Goal: Transaction & Acquisition: Purchase product/service

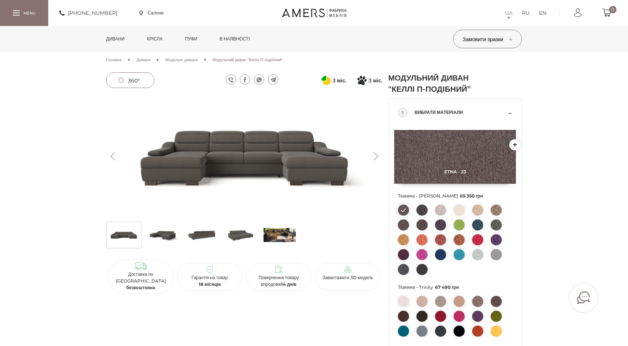
click at [164, 234] on img at bounding box center [163, 235] width 32 height 22
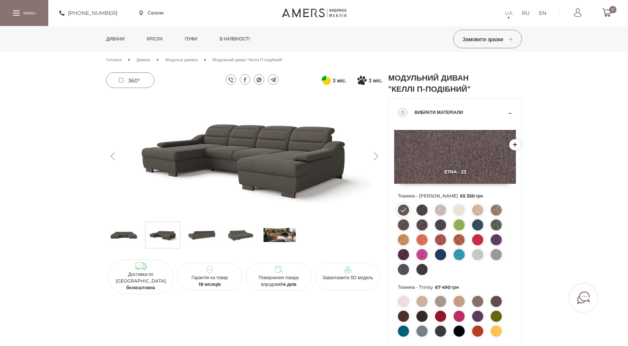
click at [197, 235] on img at bounding box center [202, 235] width 32 height 22
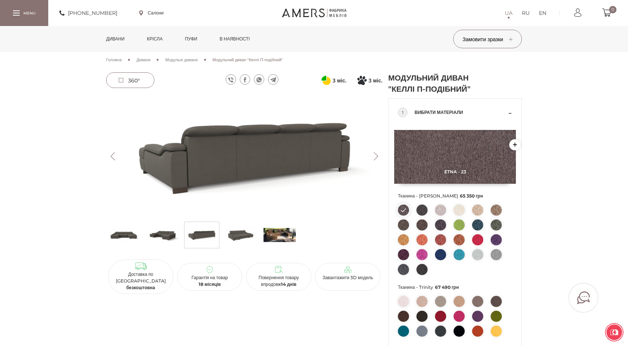
click at [240, 235] on img at bounding box center [241, 235] width 32 height 22
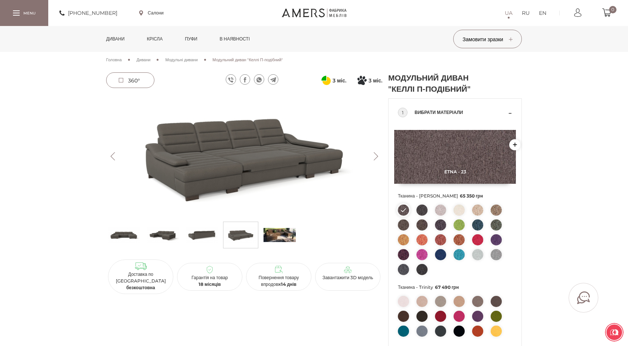
click at [279, 236] on img at bounding box center [280, 235] width 32 height 22
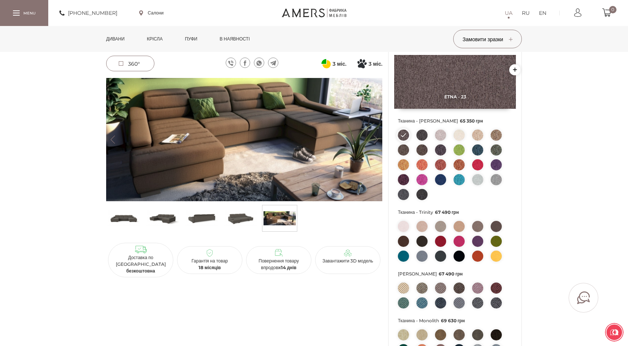
scroll to position [74, 0]
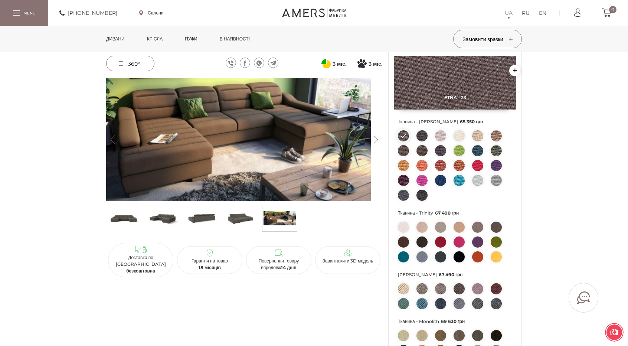
drag, startPoint x: 179, startPoint y: 134, endPoint x: 163, endPoint y: 138, distance: 15.6
click at [163, 138] on img at bounding box center [233, 139] width 276 height 123
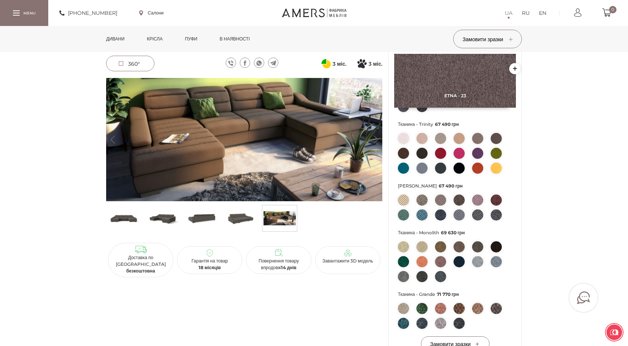
scroll to position [149, 0]
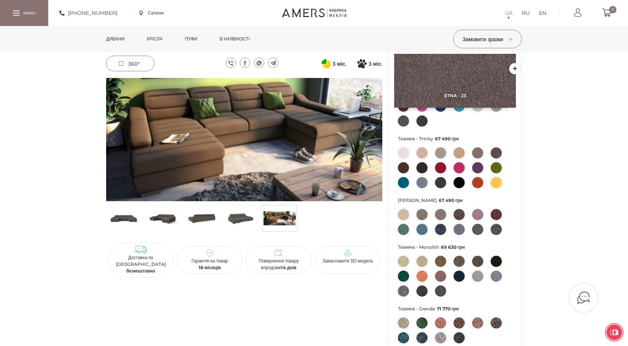
click at [236, 220] on img at bounding box center [241, 218] width 32 height 22
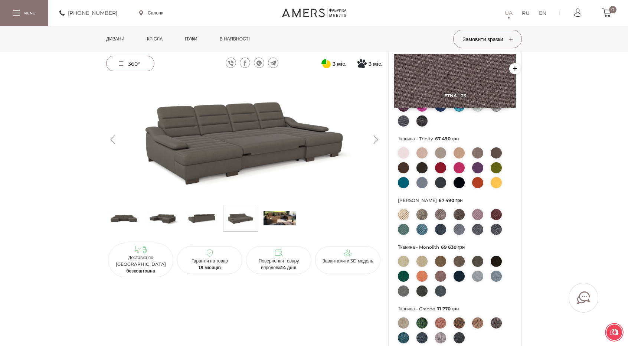
click at [206, 218] on img at bounding box center [202, 218] width 32 height 22
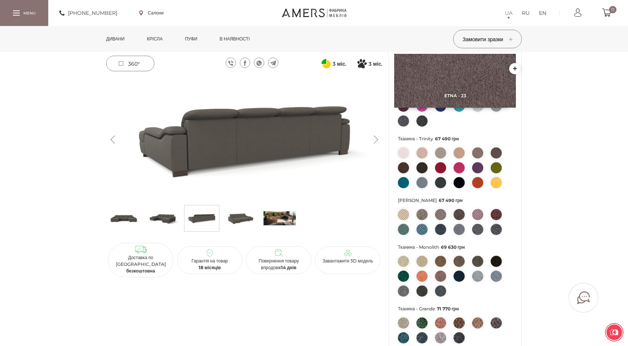
click at [168, 219] on img at bounding box center [163, 218] width 32 height 22
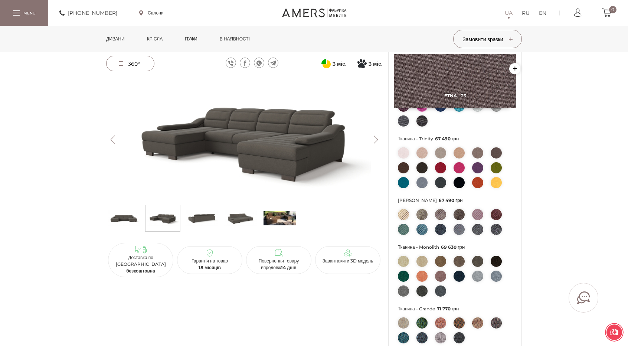
click at [126, 218] on img at bounding box center [124, 218] width 32 height 22
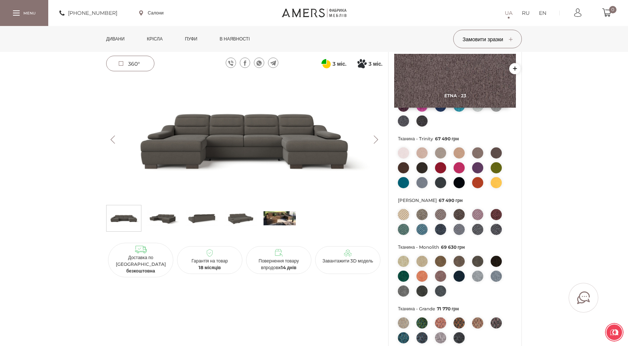
click at [279, 221] on img at bounding box center [280, 218] width 32 height 22
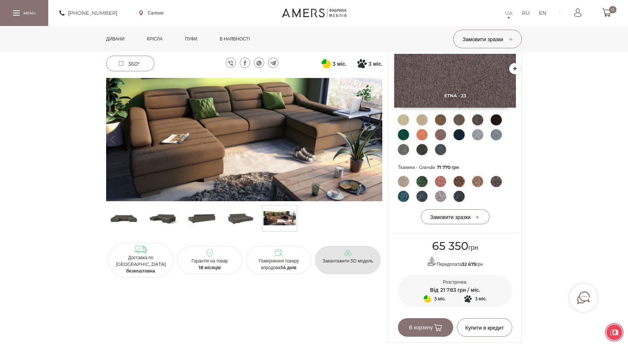
scroll to position [297, 0]
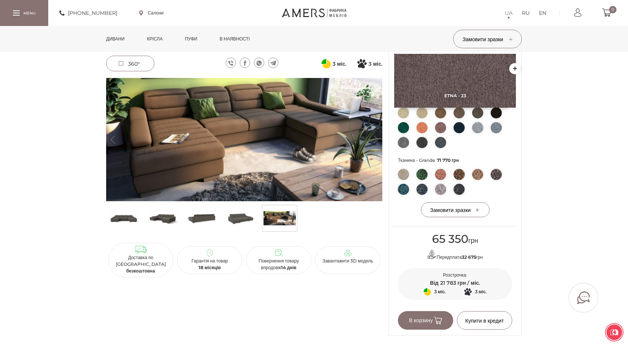
click at [282, 217] on img at bounding box center [280, 218] width 32 height 22
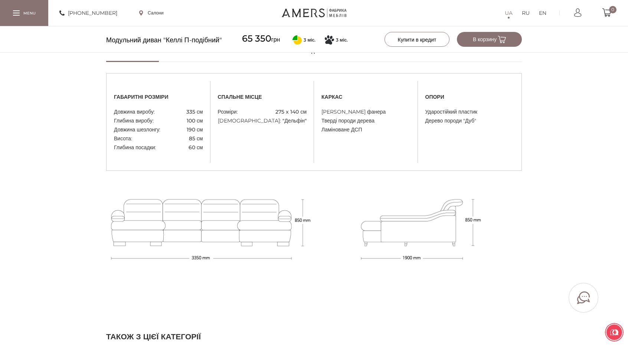
scroll to position [631, 0]
